Goal: Browse casually: Explore the website without a specific task or goal

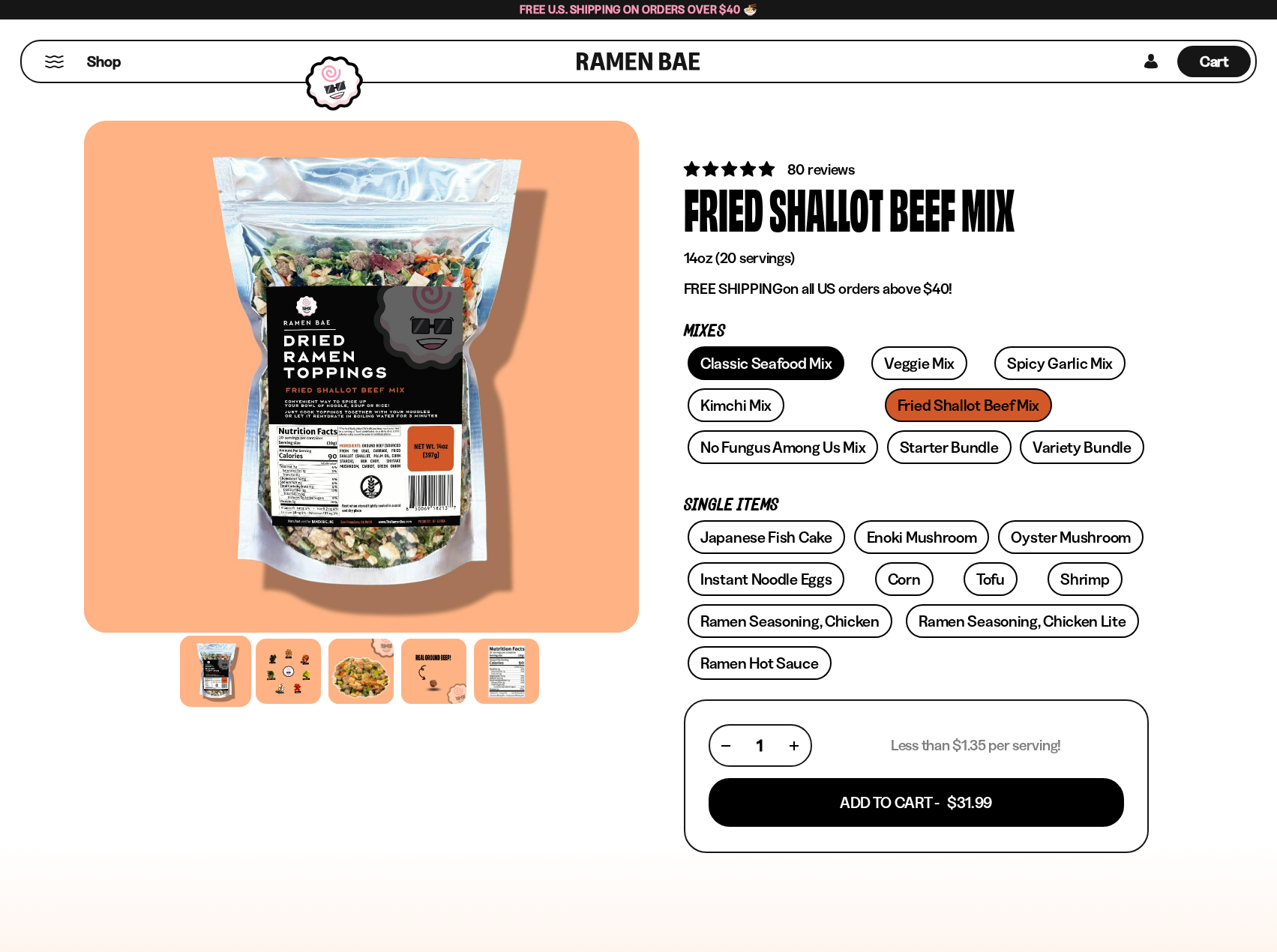
click at [794, 364] on link "Classic Seafood Mix" at bounding box center [766, 363] width 157 height 34
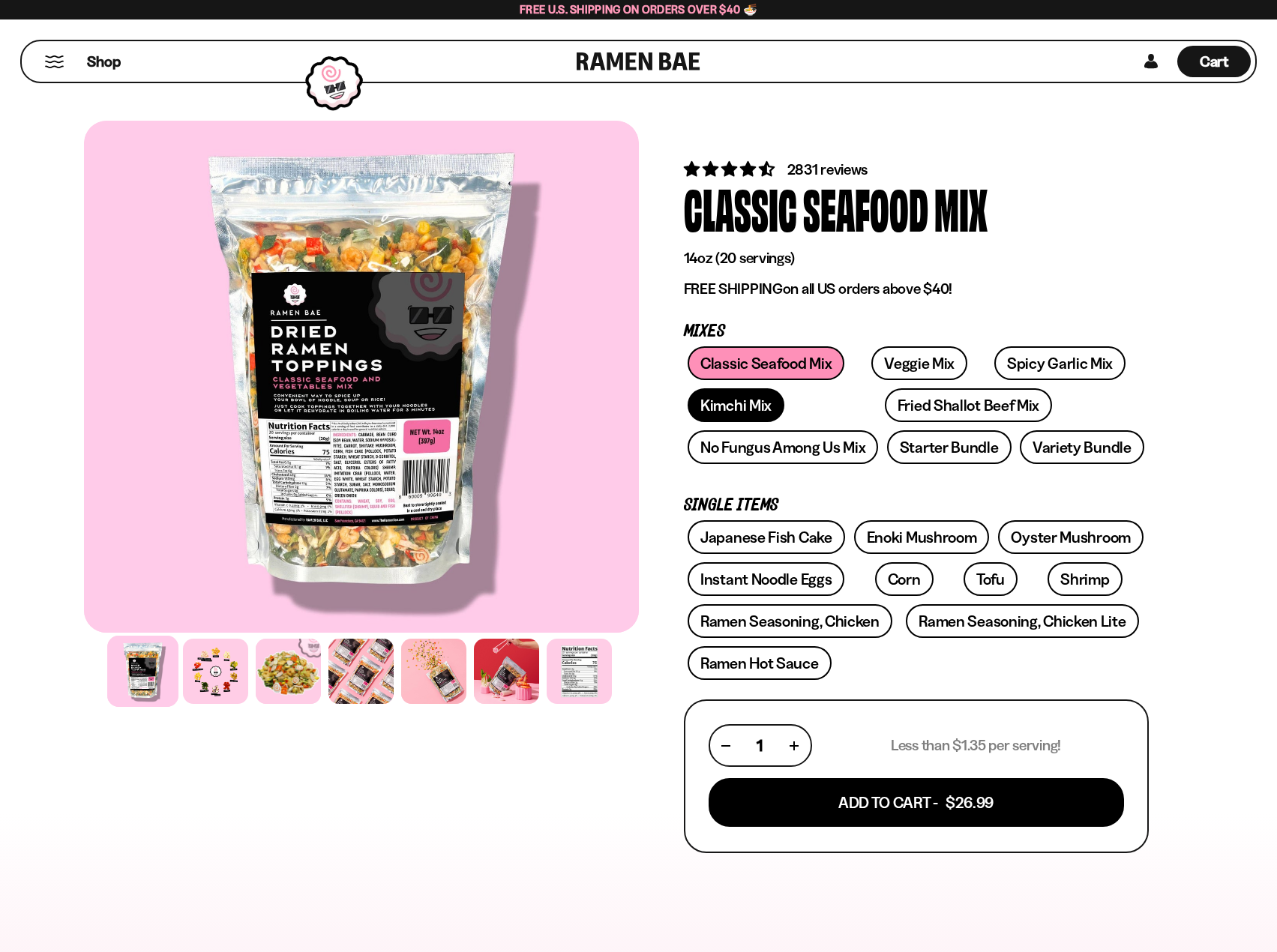
click at [732, 412] on link "Kimchi Mix" at bounding box center [736, 405] width 97 height 34
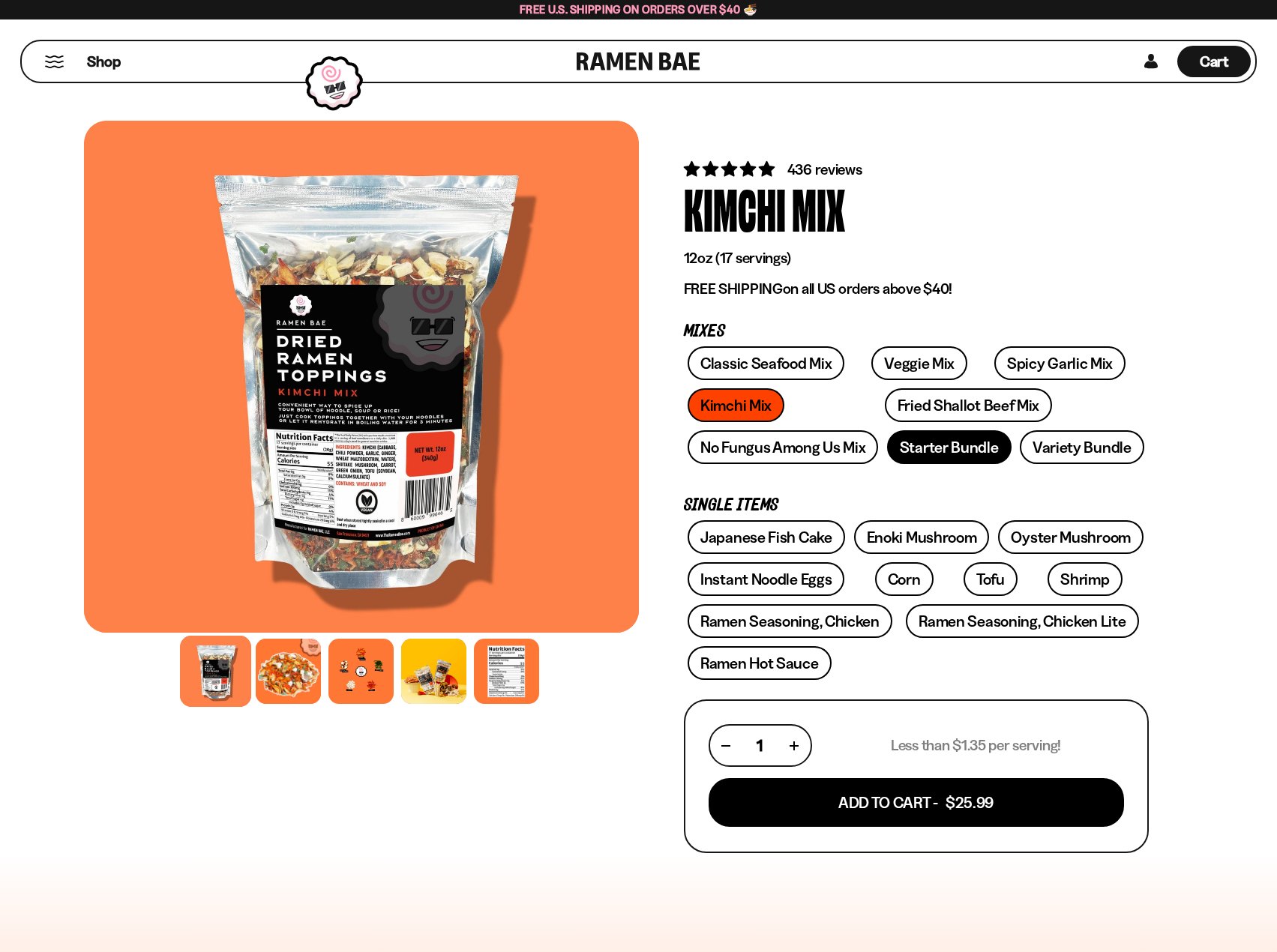
click at [961, 455] on link "Starter Bundle" at bounding box center [950, 447] width 125 height 34
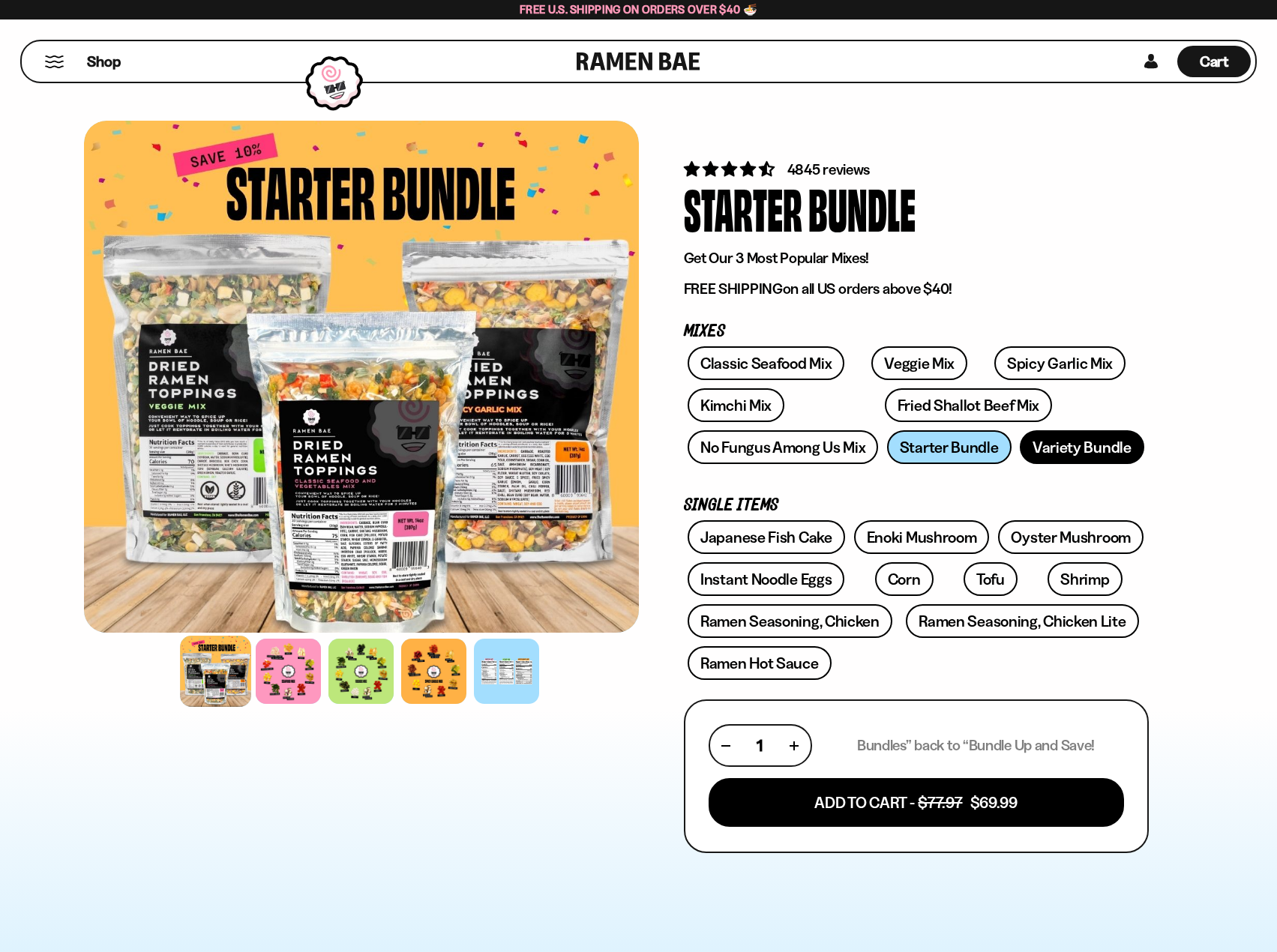
click at [1077, 451] on link "Variety Bundle" at bounding box center [1082, 447] width 125 height 34
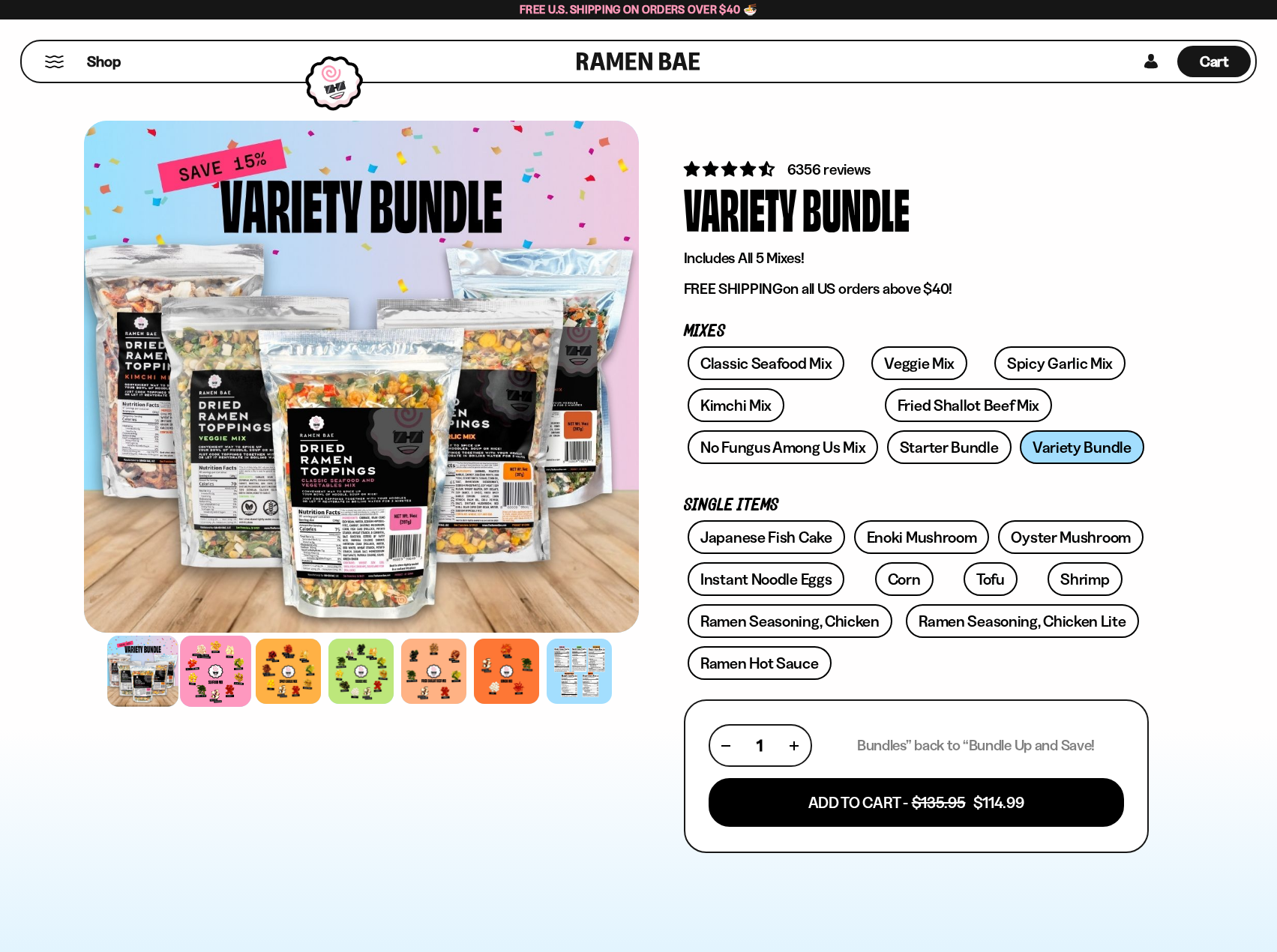
click at [209, 681] on div at bounding box center [215, 671] width 72 height 72
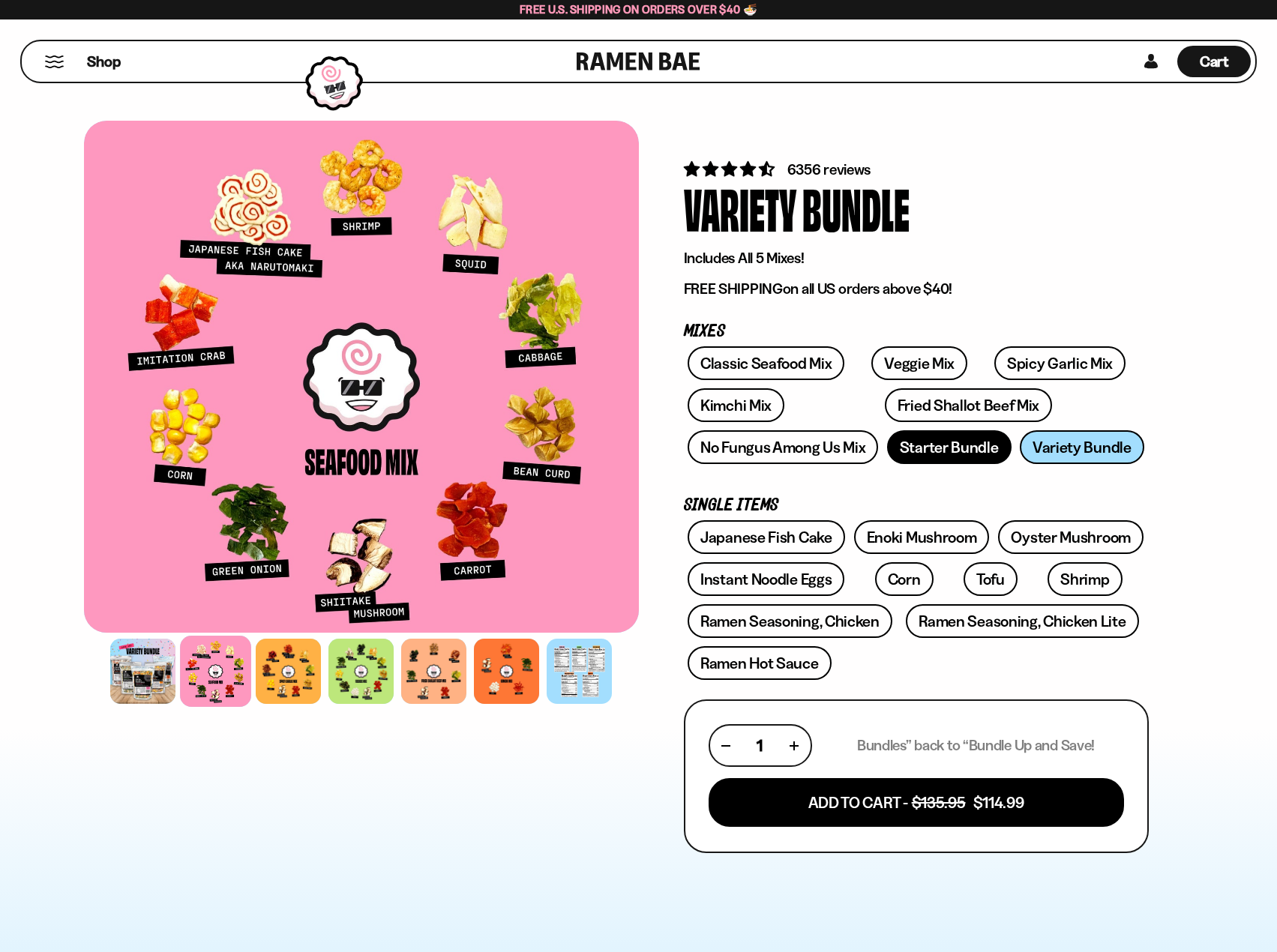
click at [939, 438] on link "Starter Bundle" at bounding box center [950, 447] width 125 height 34
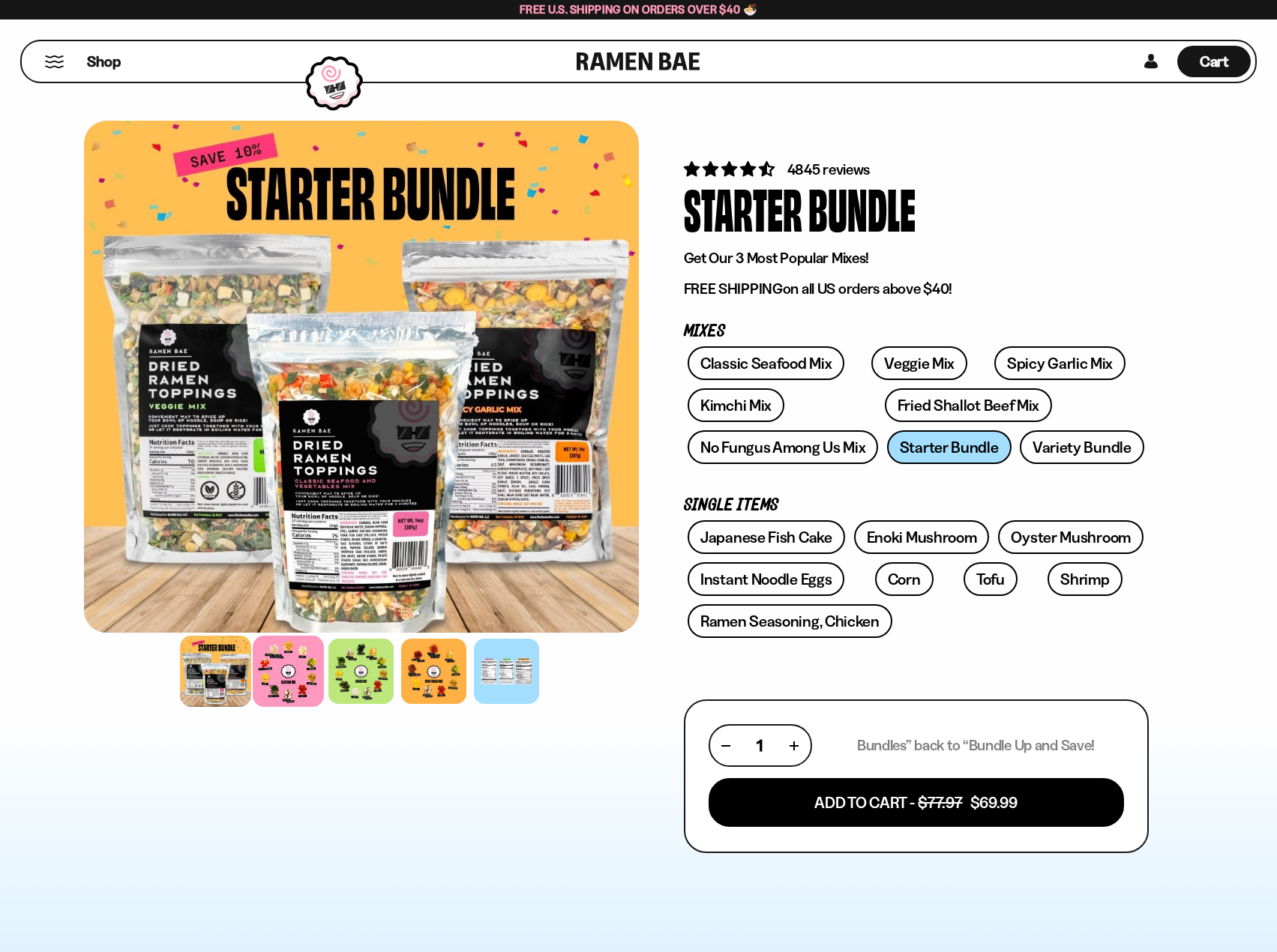
click at [280, 683] on div at bounding box center [288, 671] width 72 height 72
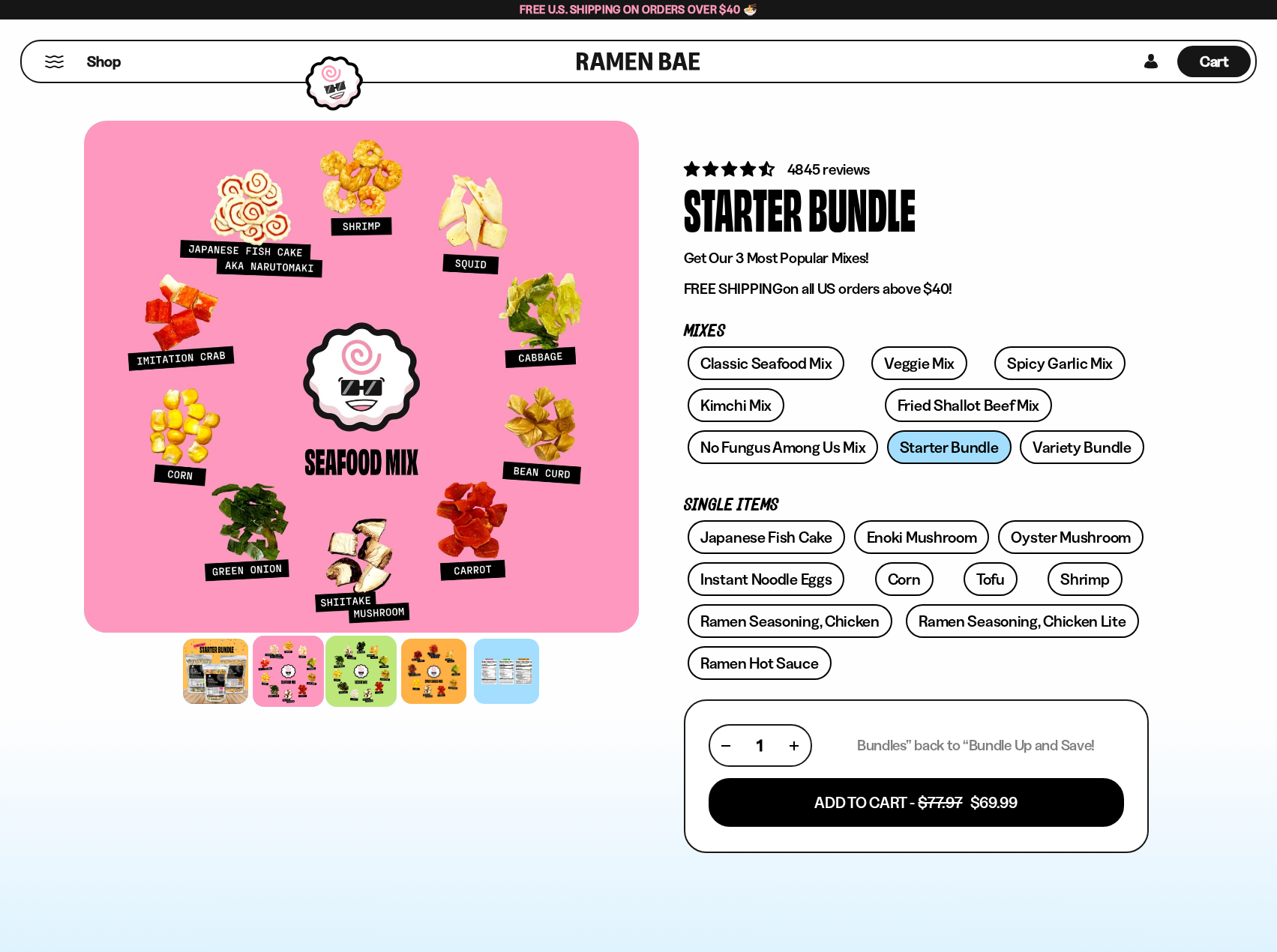
click at [395, 681] on div at bounding box center [361, 671] width 72 height 72
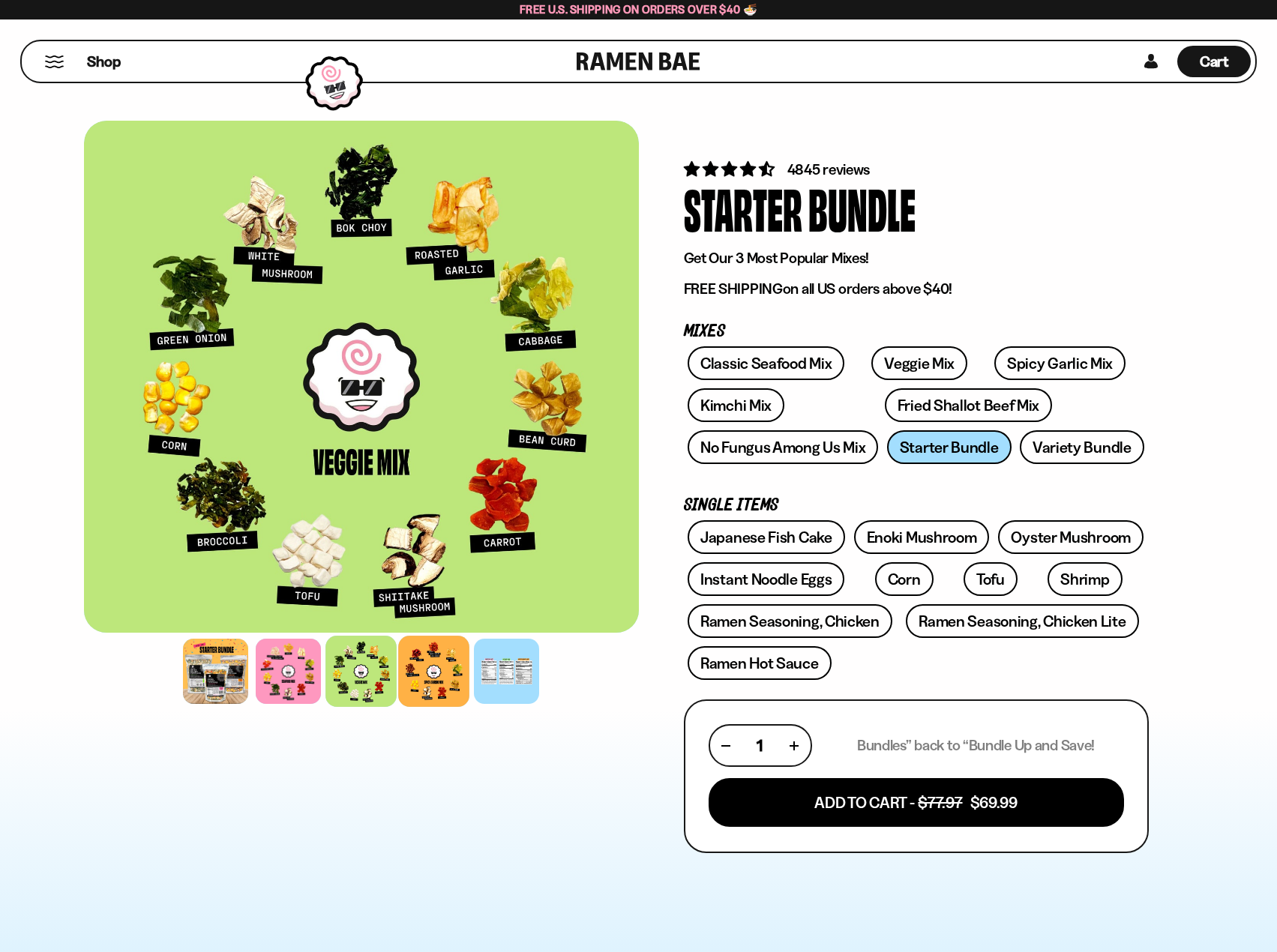
click at [420, 683] on div at bounding box center [434, 671] width 72 height 72
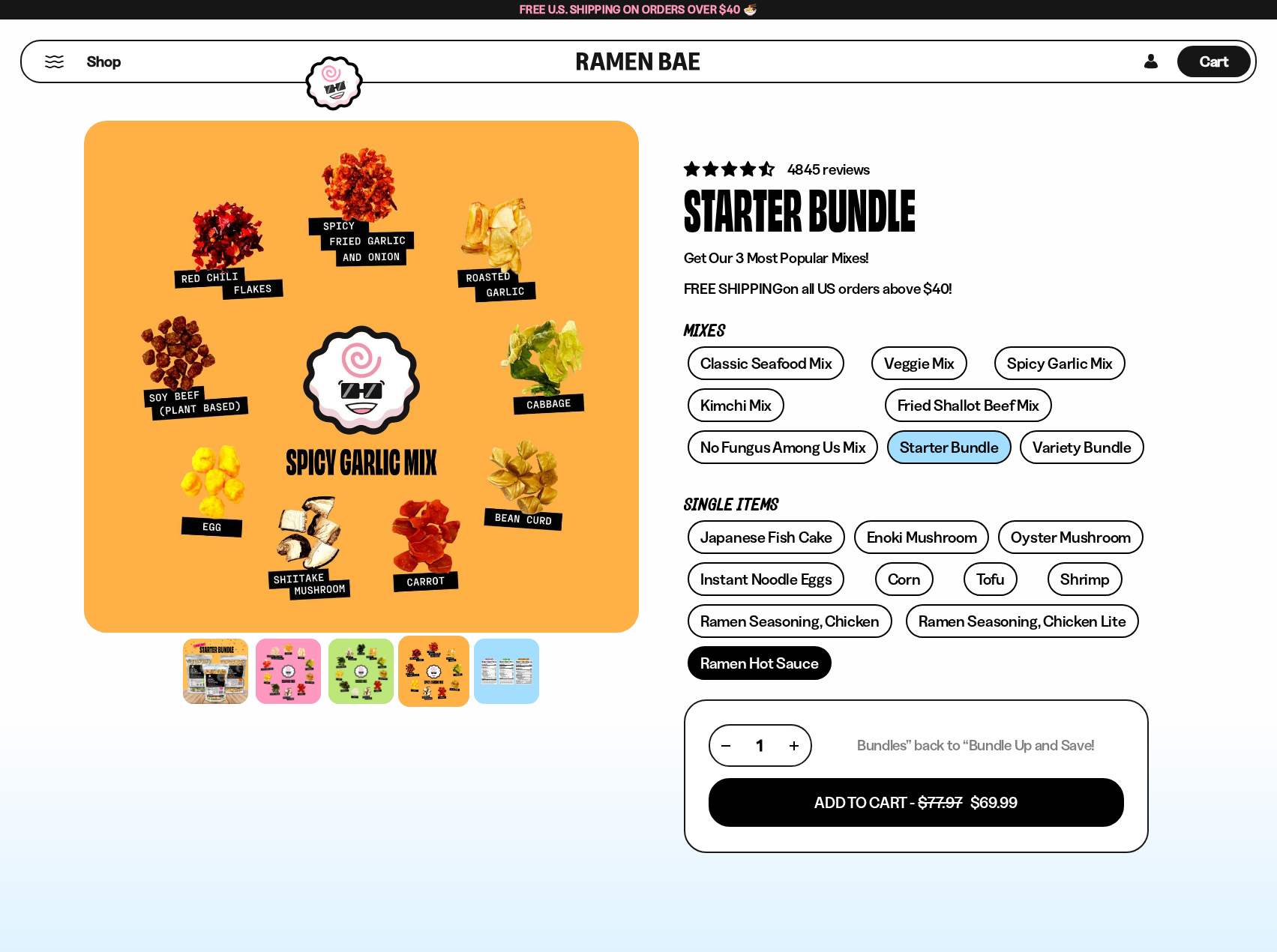
click at [806, 668] on link "Ramen Hot Sauce" at bounding box center [759, 663] width 144 height 34
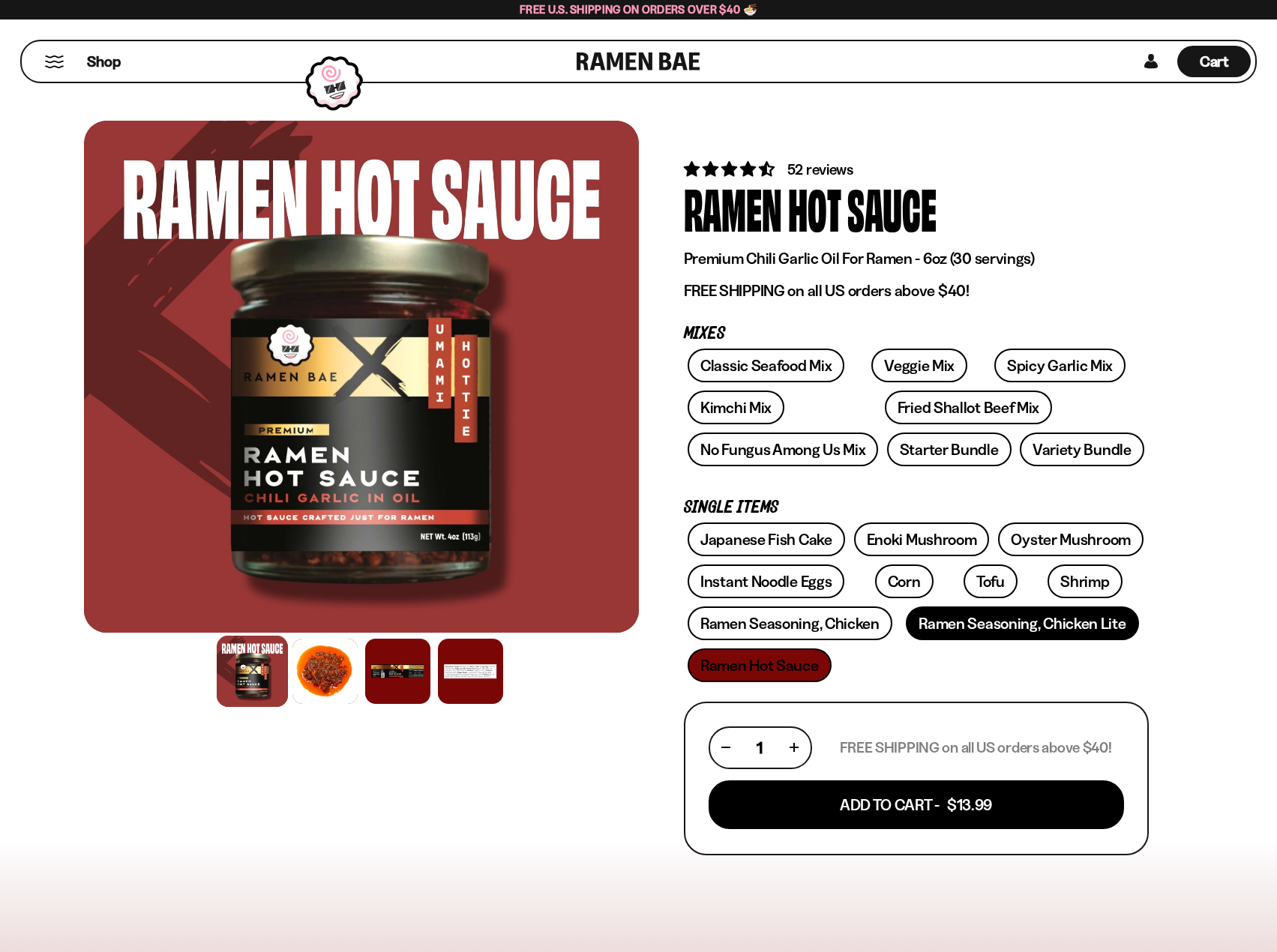
click at [1030, 607] on link "Ramen Seasoning, Chicken Lite" at bounding box center [1022, 624] width 232 height 34
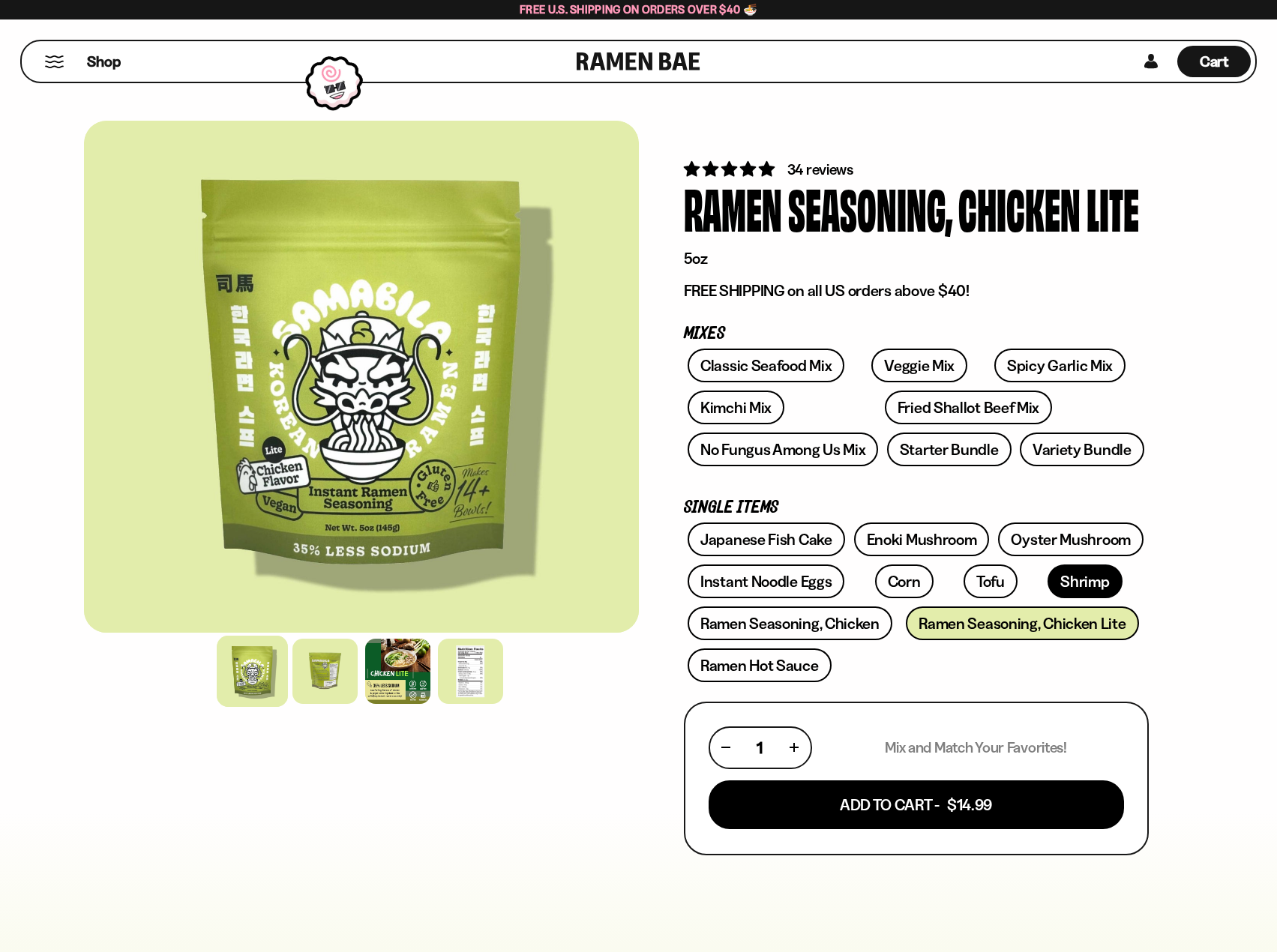
click at [1047, 587] on link "Shrimp" at bounding box center [1084, 582] width 74 height 34
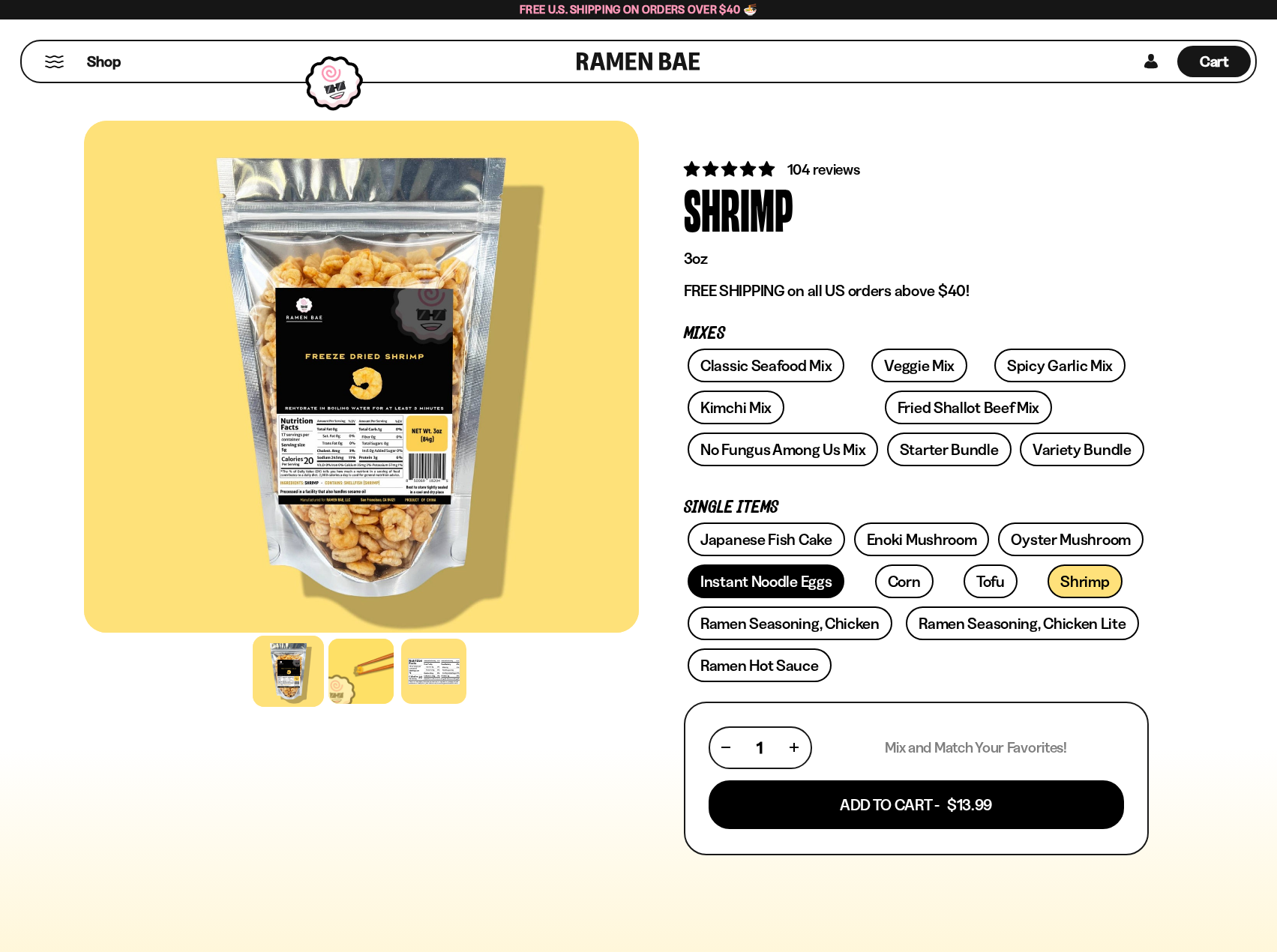
click at [753, 592] on link "Instant Noodle Eggs" at bounding box center [766, 582] width 157 height 34
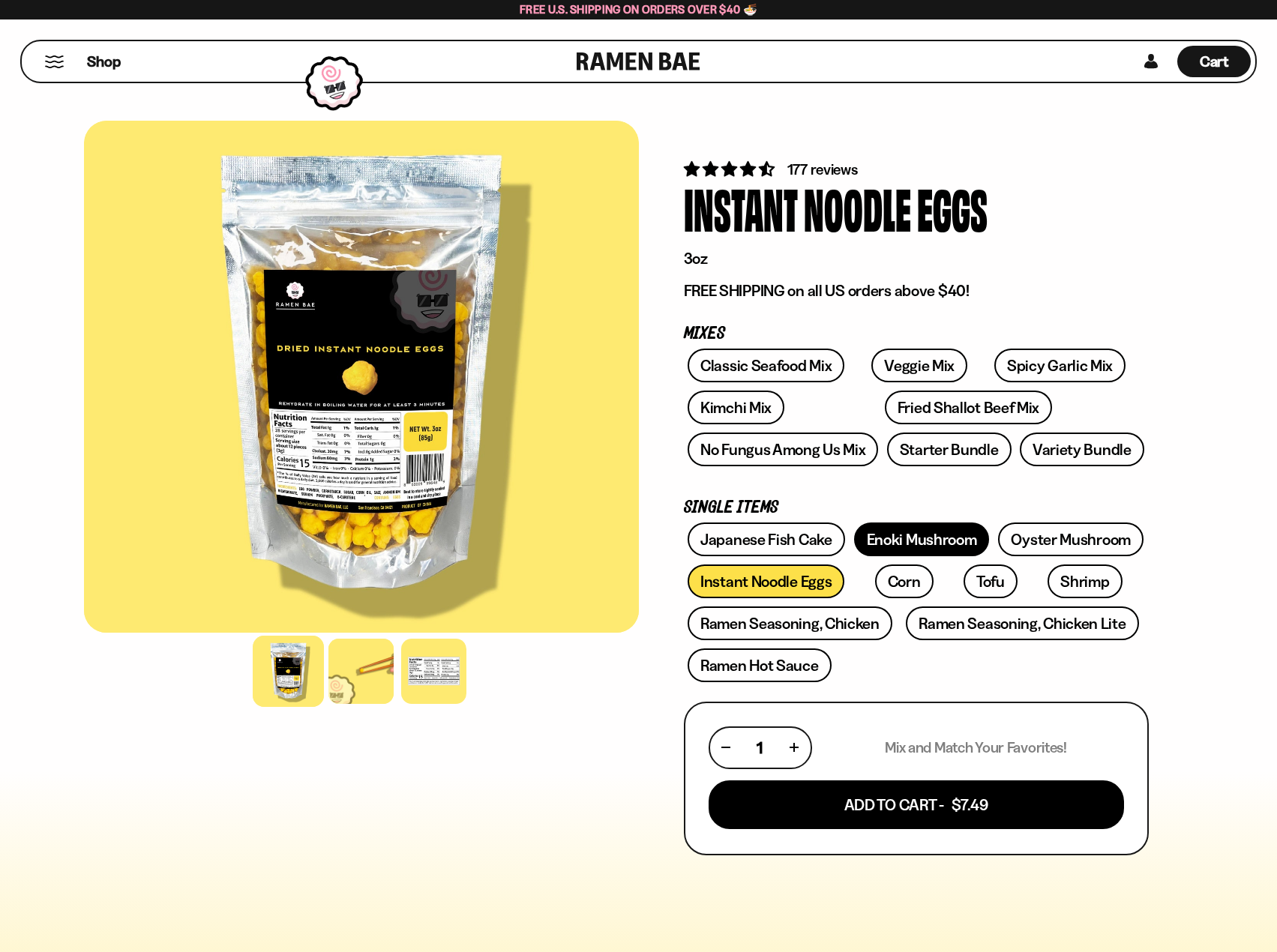
click at [911, 546] on link "Enoki Mushroom" at bounding box center [921, 540] width 136 height 34
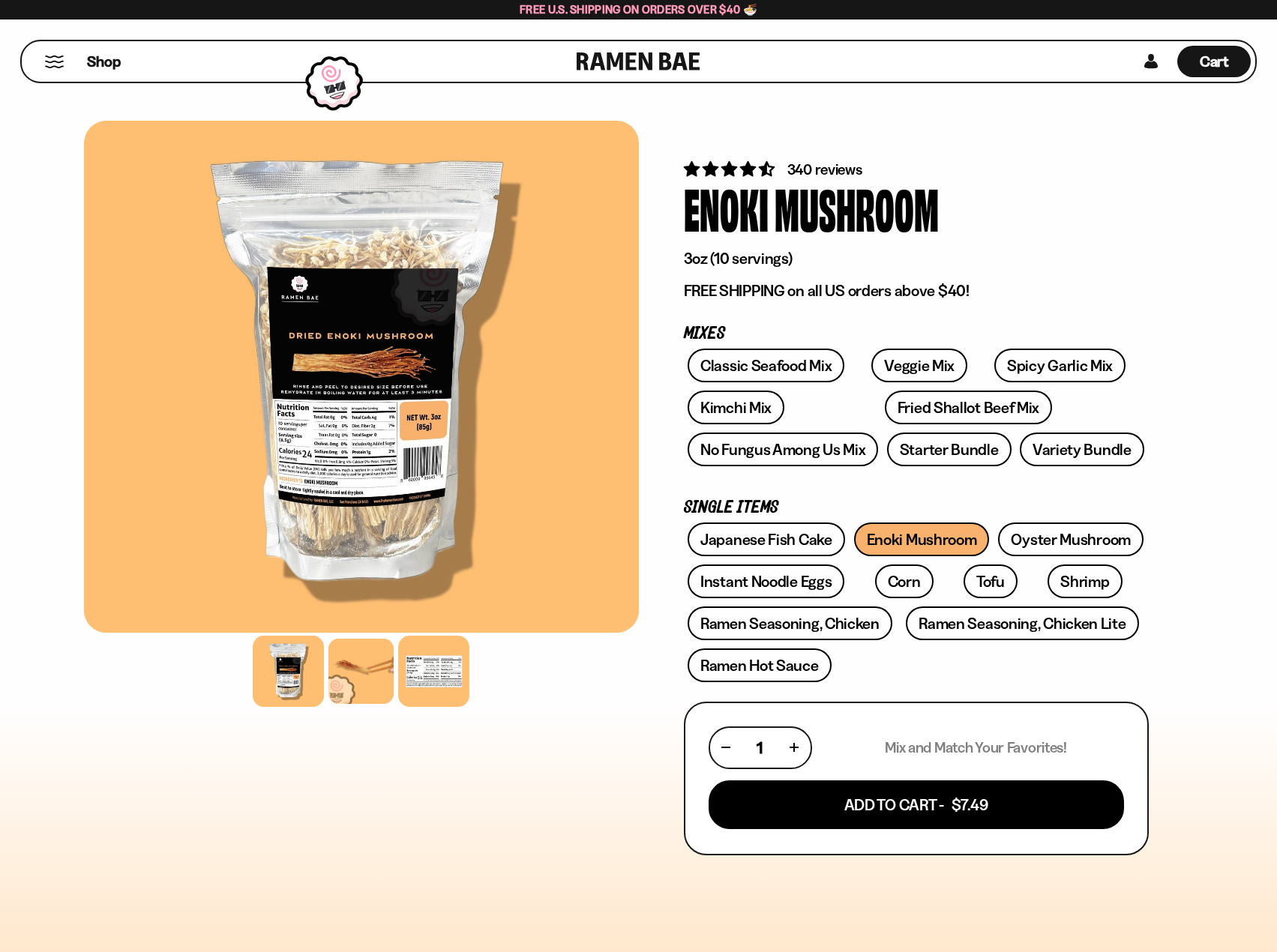
click at [428, 689] on div at bounding box center [434, 671] width 72 height 72
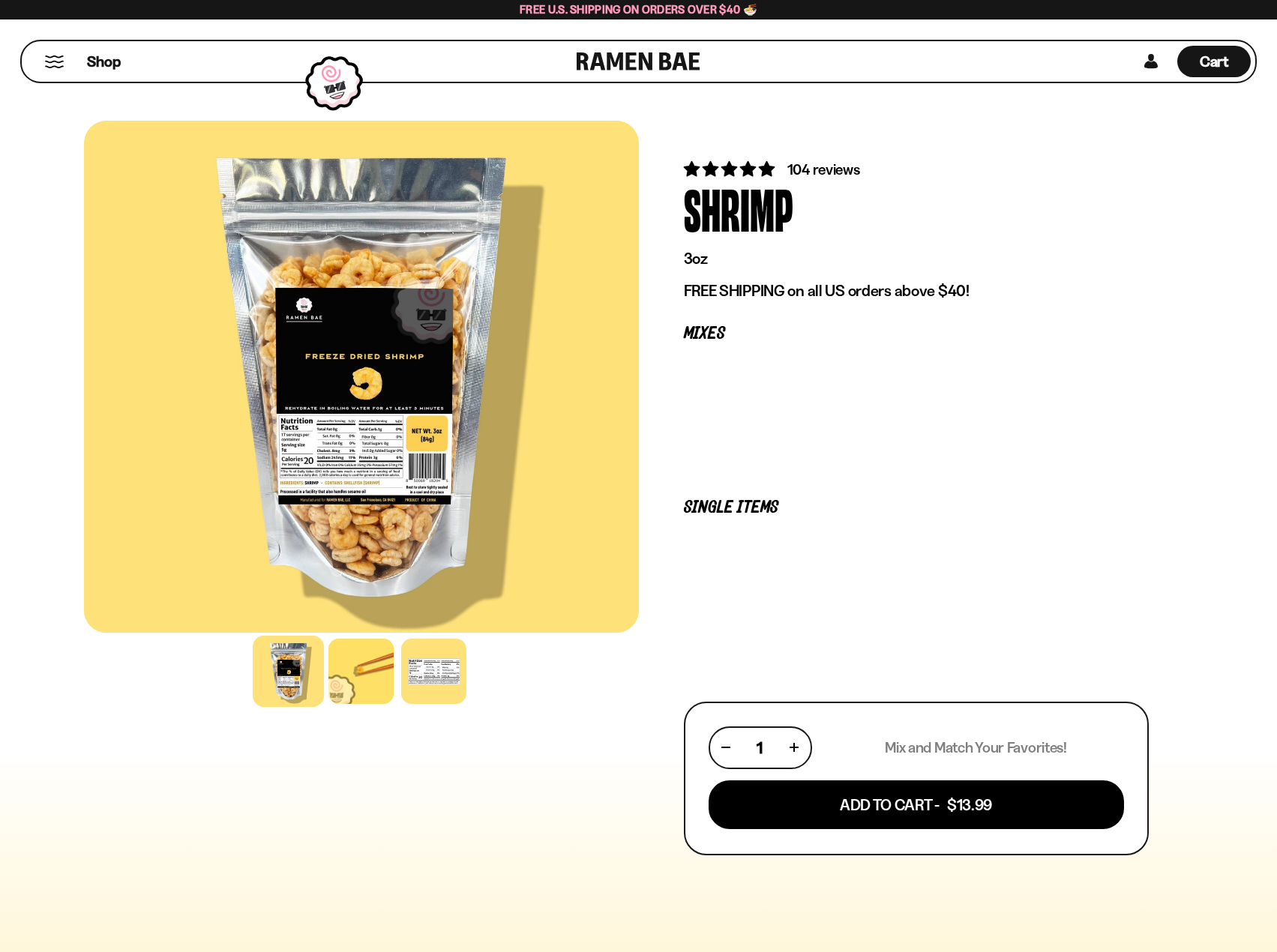
drag, startPoint x: 503, startPoint y: 522, endPoint x: 516, endPoint y: 513, distance: 15.8
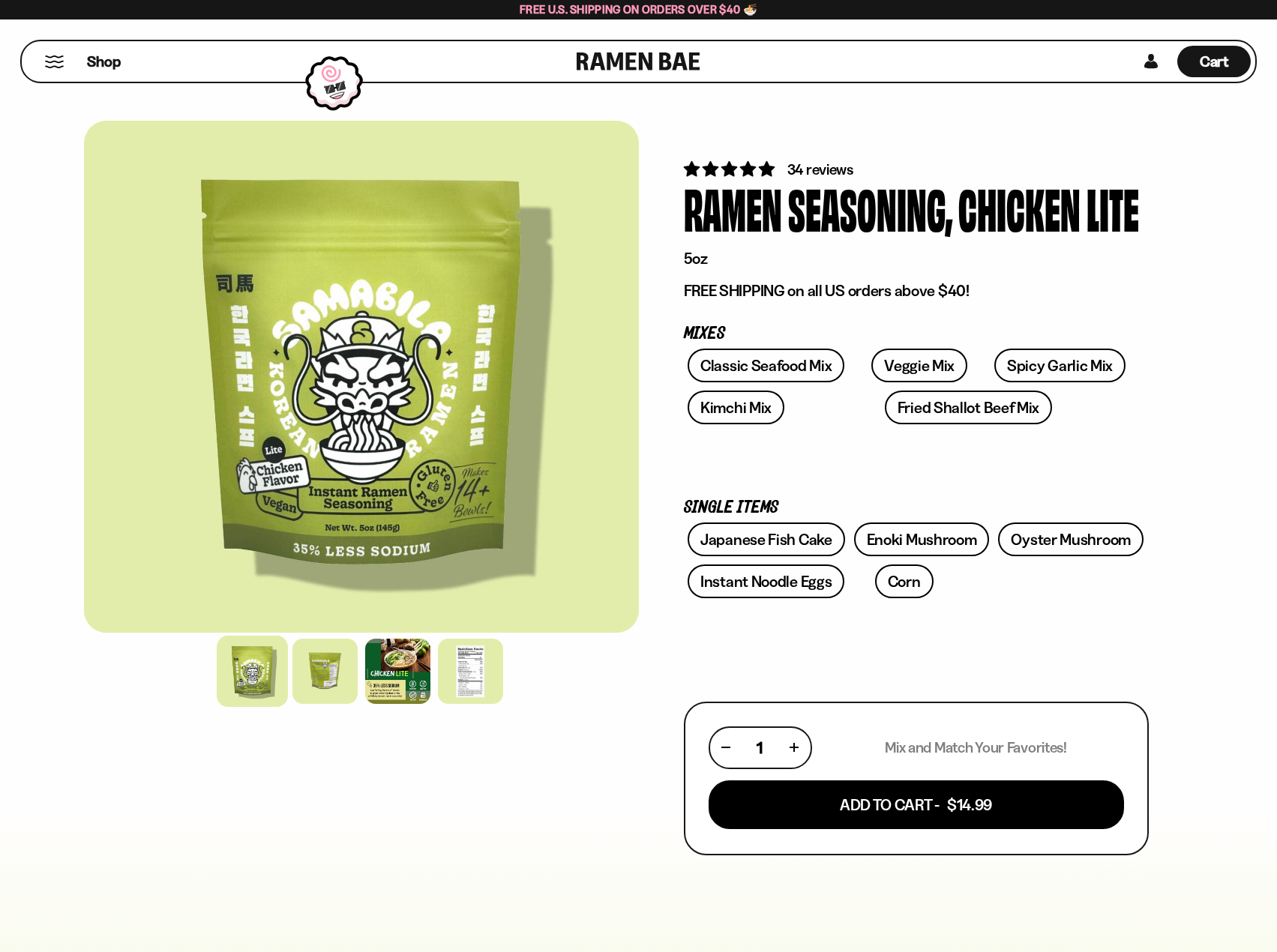
click at [58, 58] on button "Mobile Menu Trigger" at bounding box center [55, 61] width 20 height 13
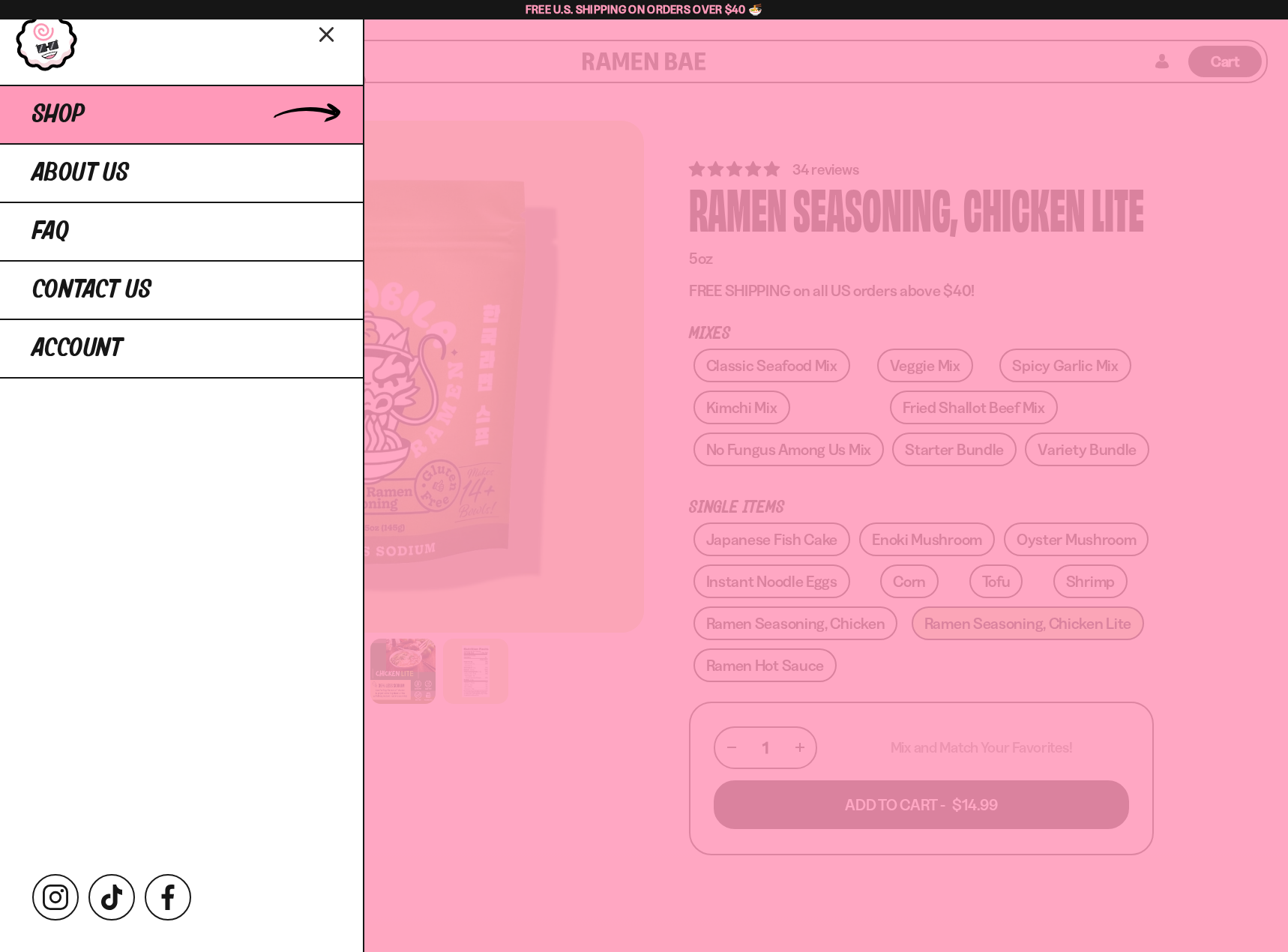
click at [90, 115] on link "Shop" at bounding box center [181, 114] width 363 height 58
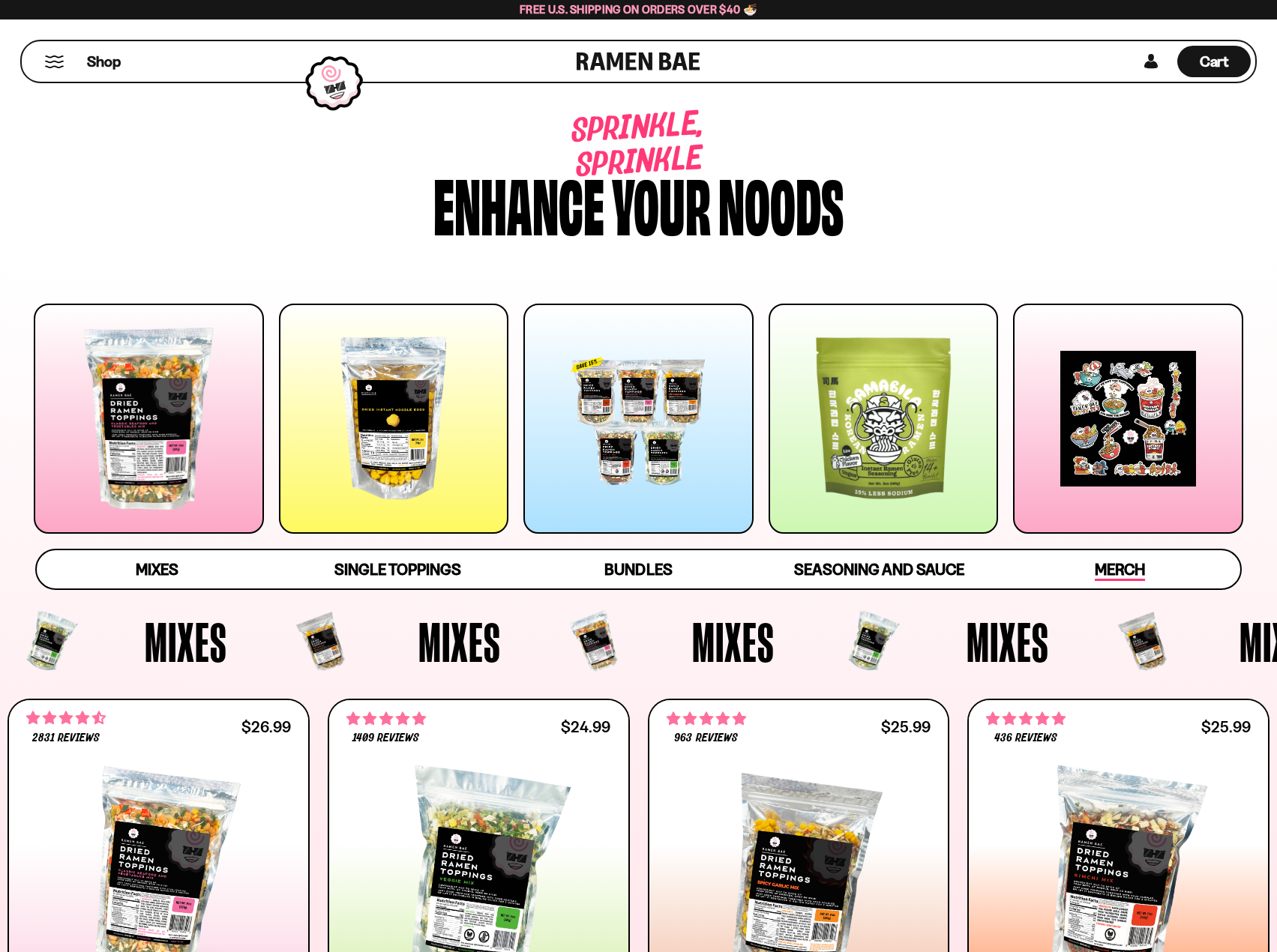
click at [1123, 558] on div "Merch" at bounding box center [1120, 570] width 51 height 24
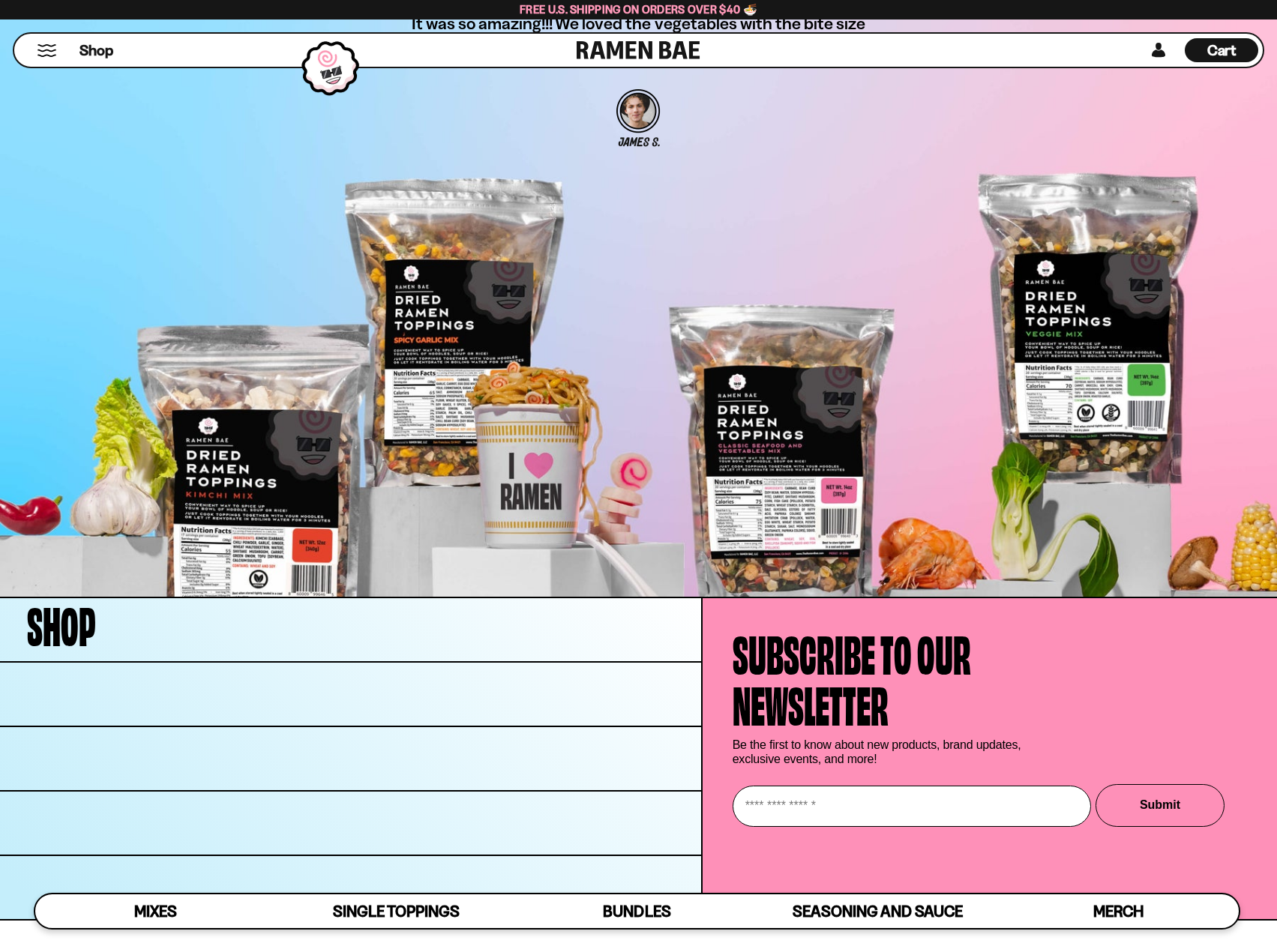
scroll to position [5176, 0]
